Goal: Transaction & Acquisition: Download file/media

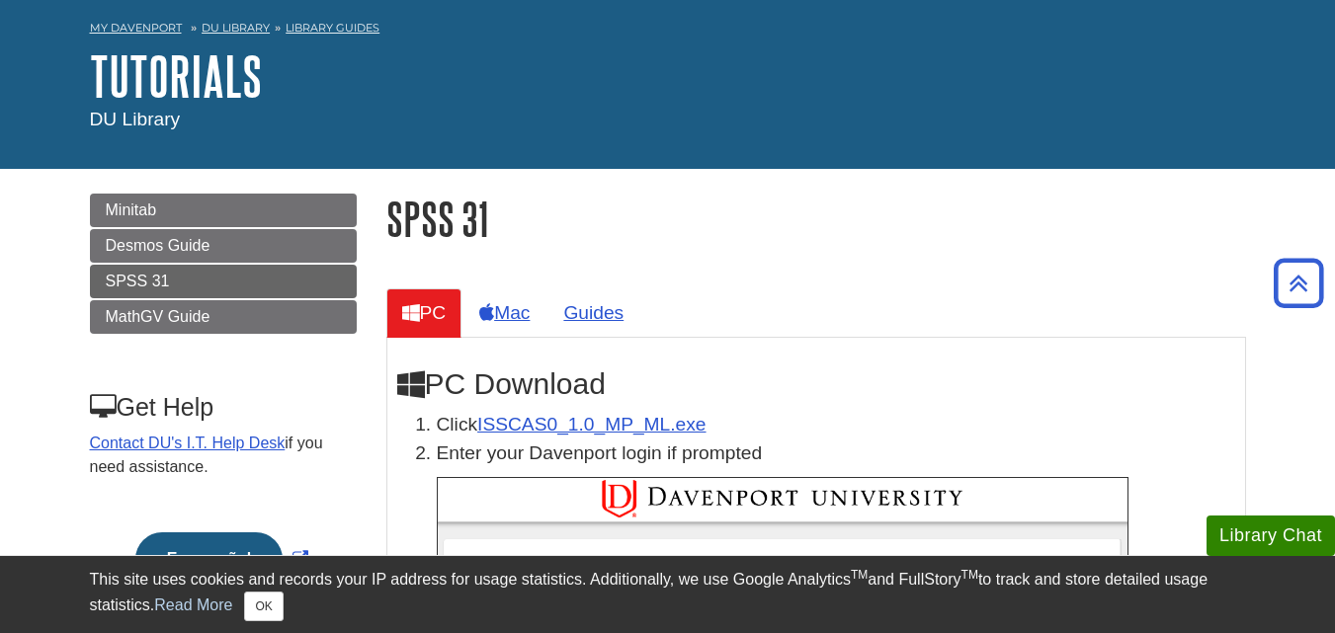
scroll to position [72, 0]
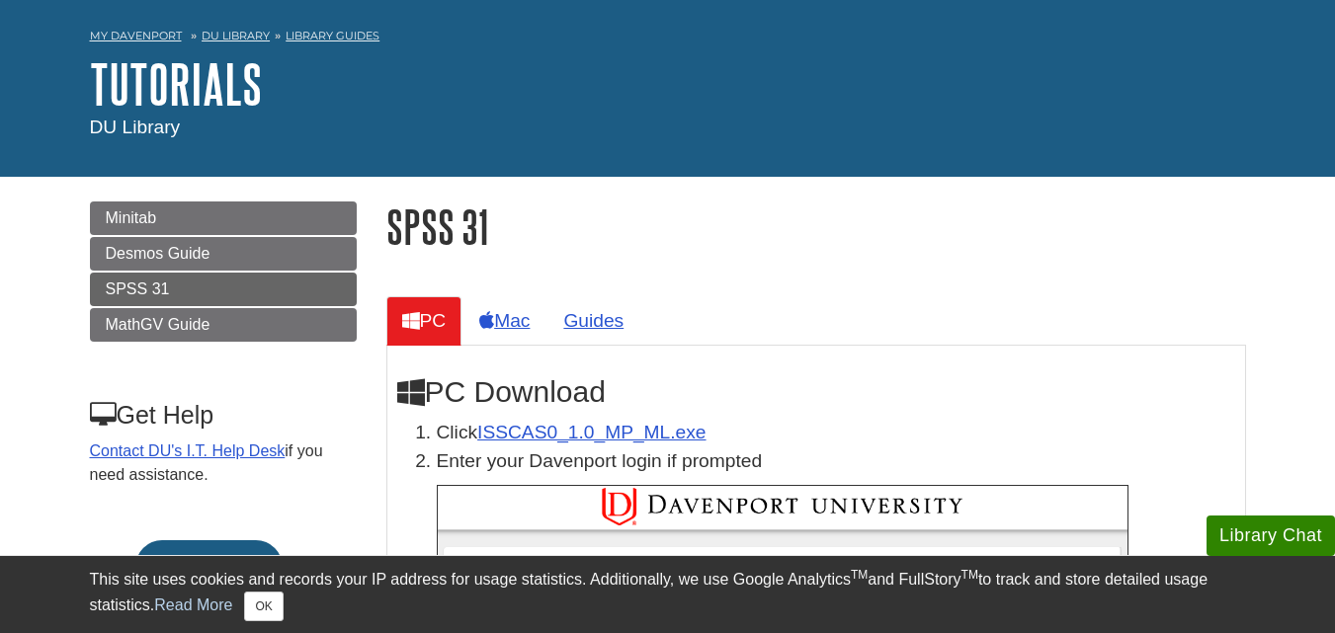
click at [522, 419] on li "Click ISSCAS0_1.0_MP_ML.exe" at bounding box center [836, 433] width 798 height 29
click at [527, 434] on link "ISSCAS0_1.0_MP_ML.exe" at bounding box center [591, 432] width 228 height 21
click at [869, 67] on h1 "Tutorials" at bounding box center [668, 83] width 1156 height 59
click at [266, 598] on button "OK" at bounding box center [263, 607] width 39 height 30
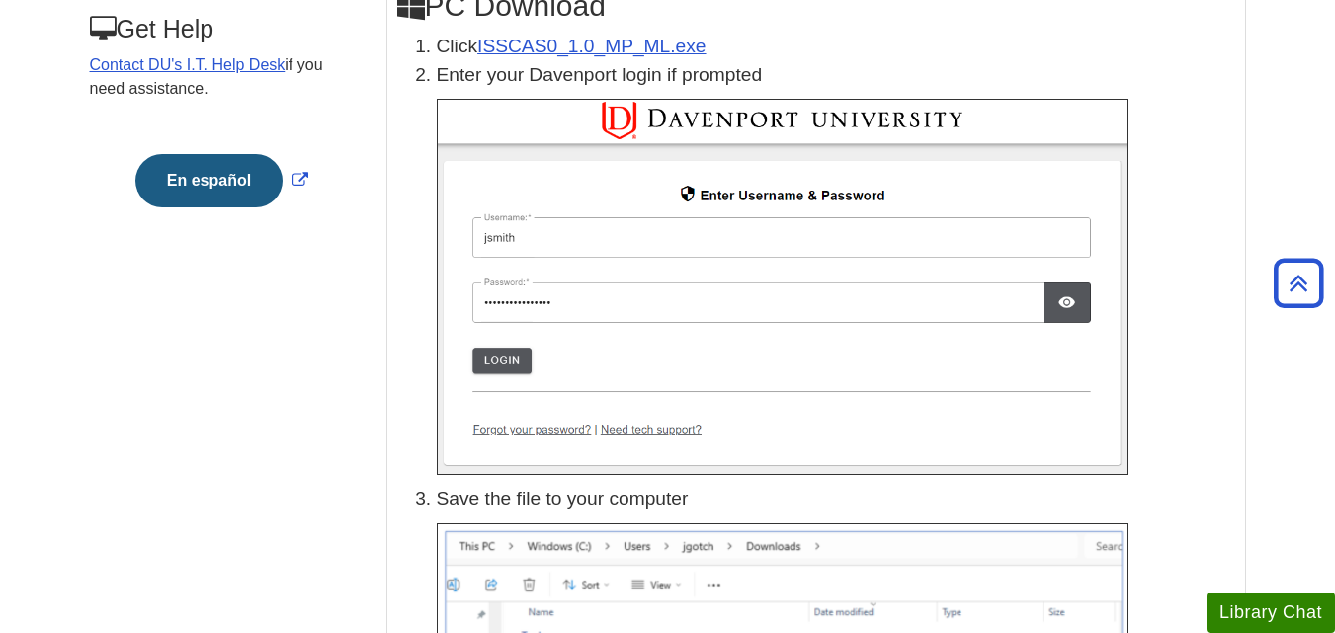
scroll to position [461, 0]
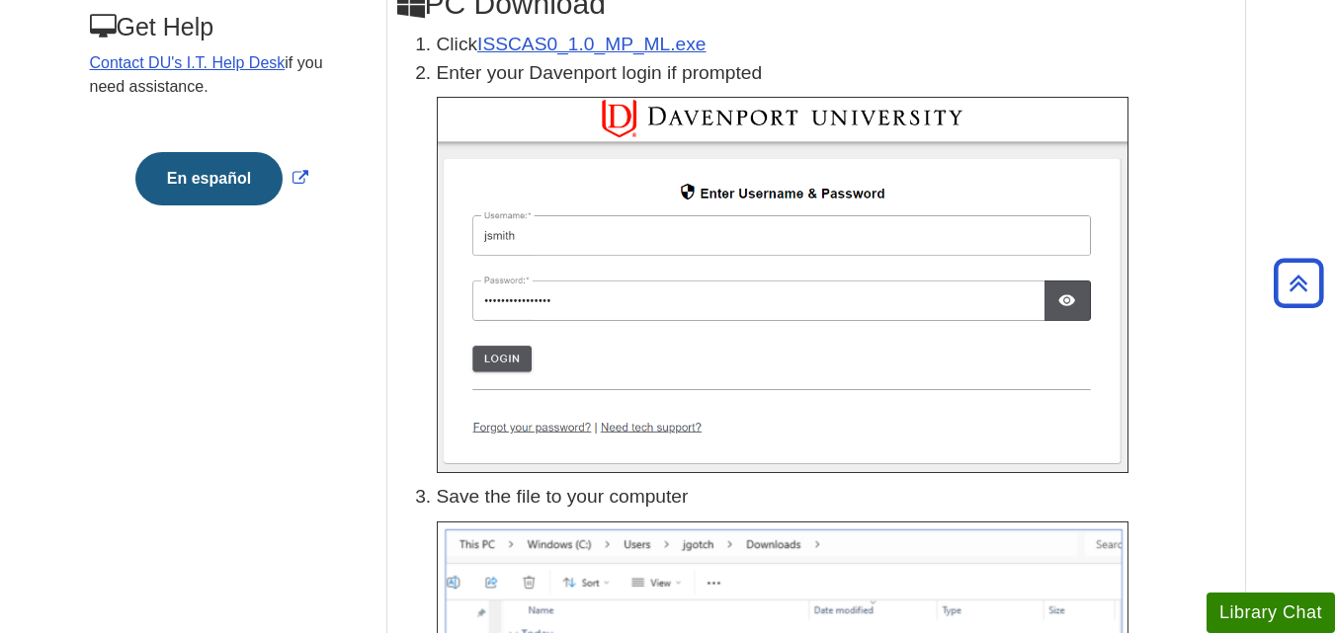
drag, startPoint x: 1090, startPoint y: 416, endPoint x: 1199, endPoint y: 101, distance: 333.5
click at [1199, 101] on p at bounding box center [836, 285] width 798 height 377
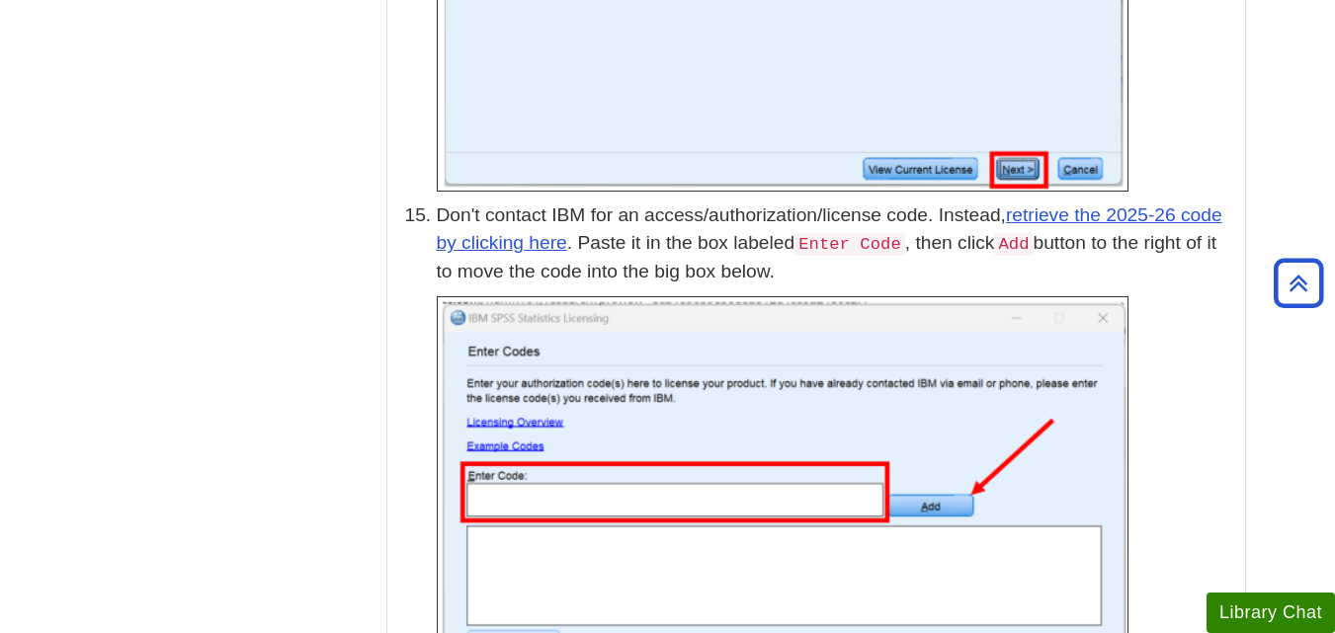
scroll to position [5395, 0]
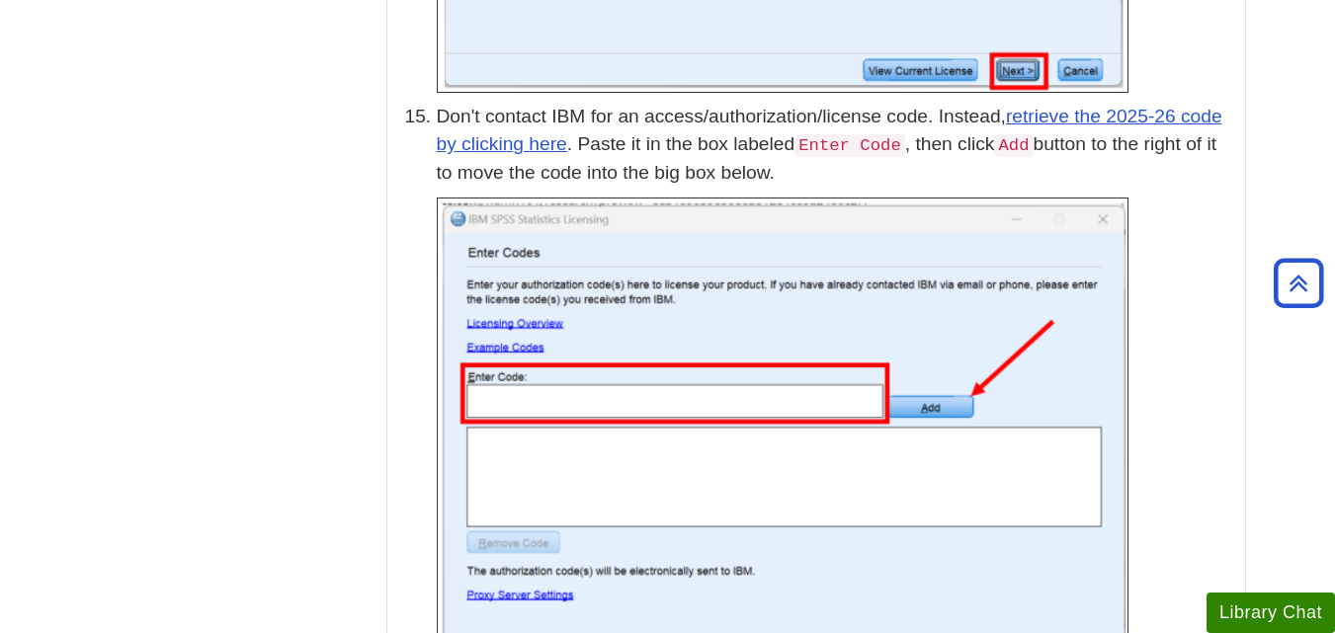
scroll to position [5469, 0]
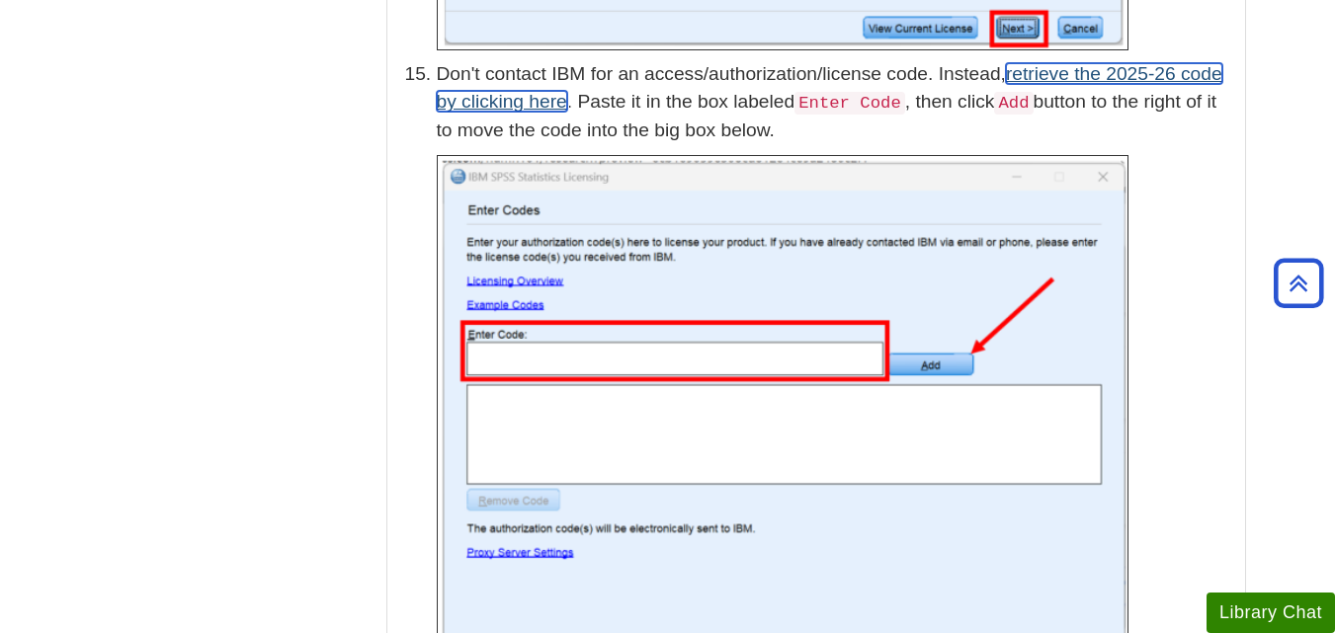
click at [1050, 63] on link "retrieve the 2025-26 code by clicking here" at bounding box center [830, 87] width 786 height 49
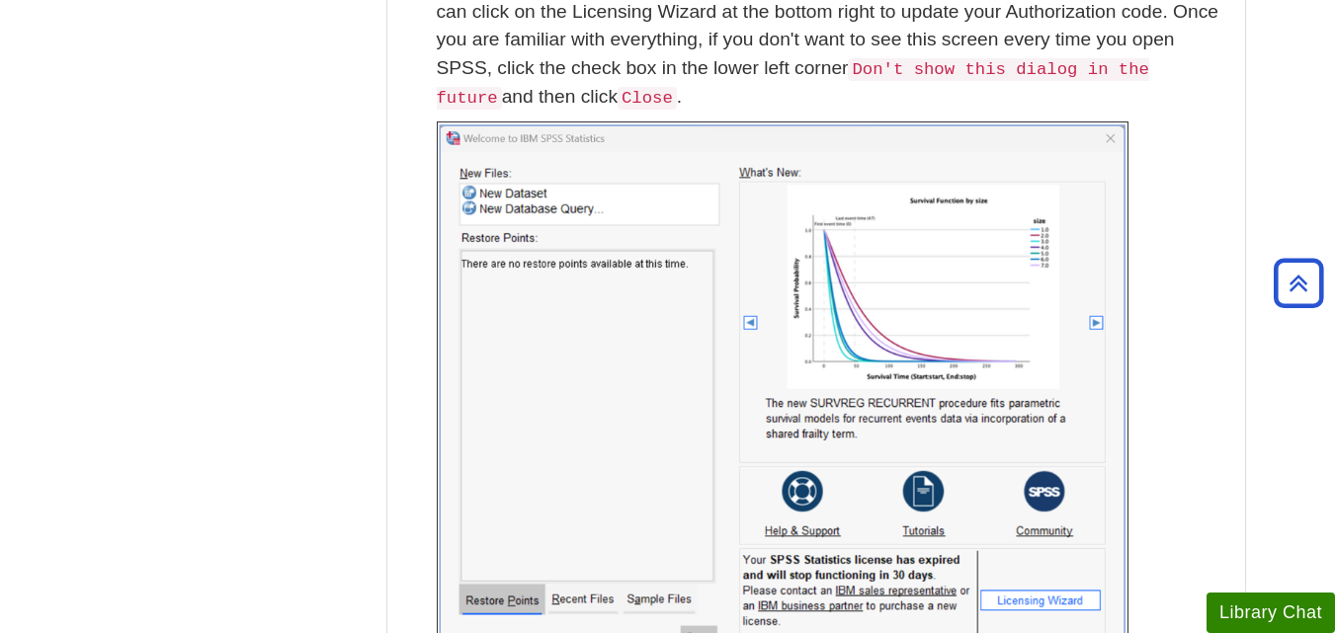
scroll to position [8881, 0]
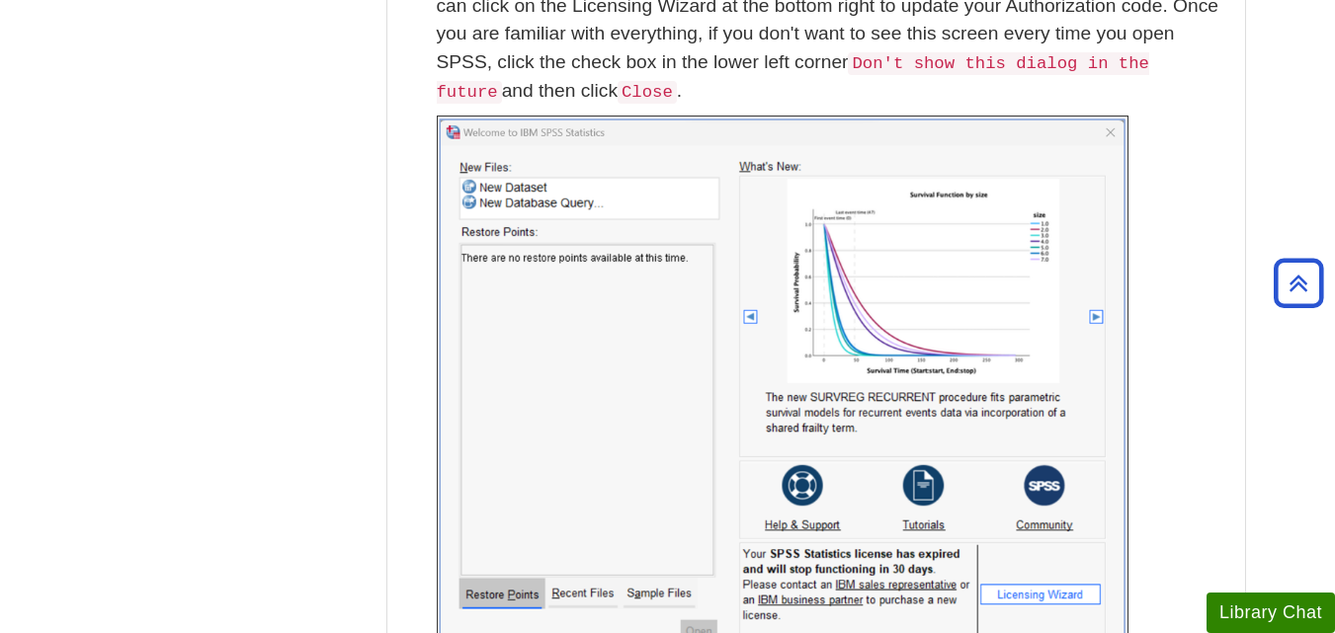
drag, startPoint x: 428, startPoint y: 393, endPoint x: 252, endPoint y: 382, distance: 176.2
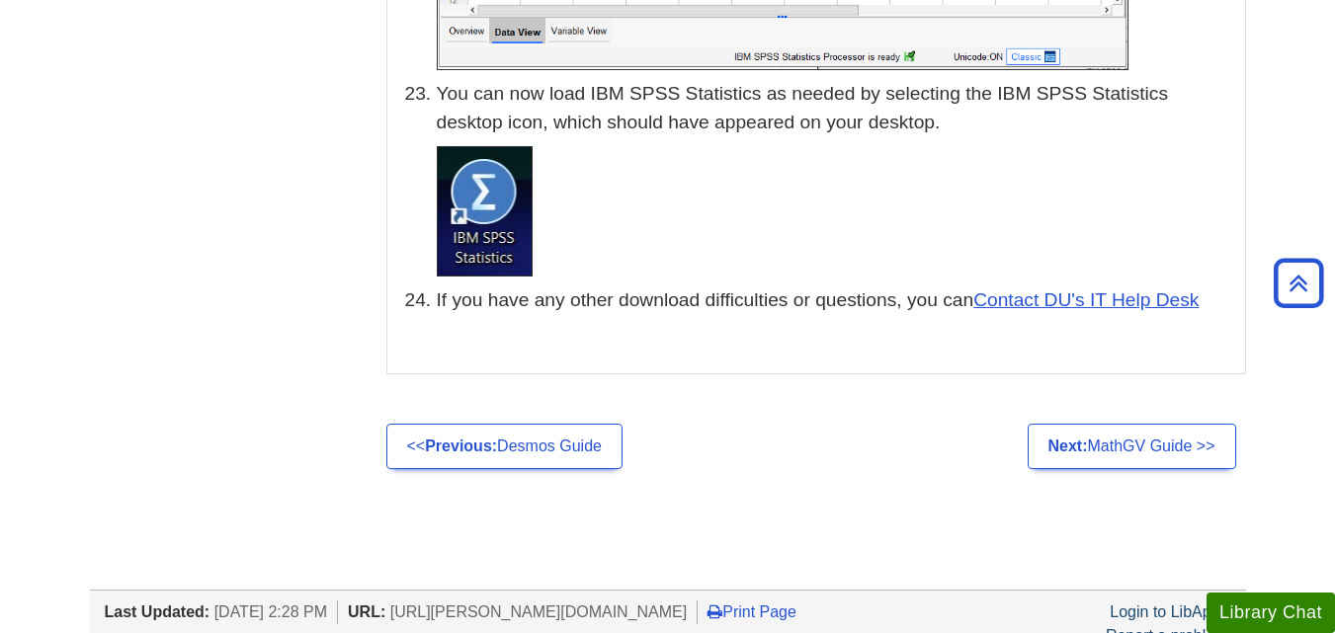
scroll to position [9964, 0]
